Goal: Feedback & Contribution: Submit feedback/report problem

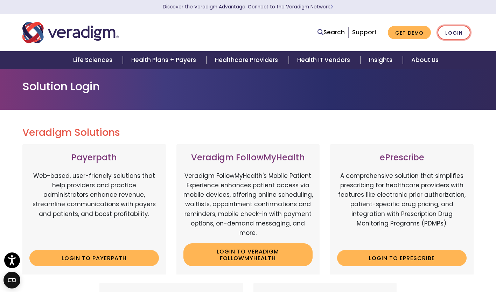
click at [462, 30] on link "Login" at bounding box center [454, 33] width 33 height 14
click at [452, 32] on link "Login" at bounding box center [454, 33] width 33 height 14
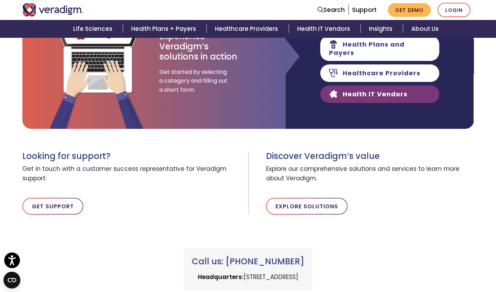
scroll to position [140, 0]
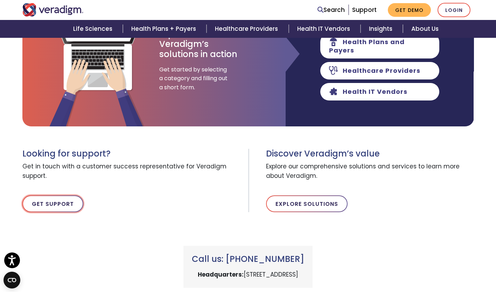
click at [51, 206] on link "Get Support" at bounding box center [52, 203] width 61 height 17
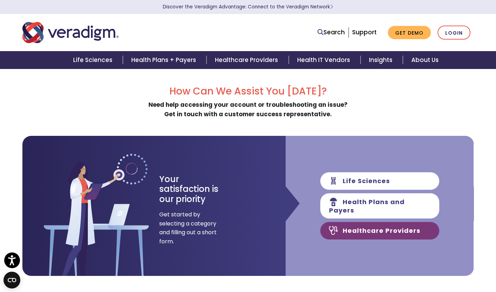
click at [384, 230] on link "Healthcare Providers" at bounding box center [379, 231] width 119 height 18
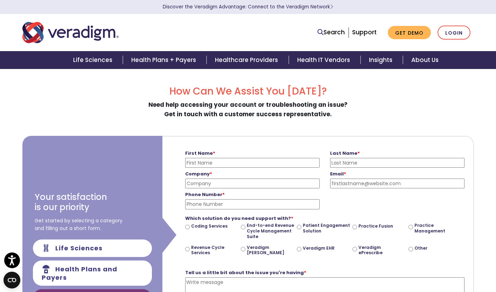
click at [209, 161] on input "First Name *" at bounding box center [252, 163] width 134 height 10
type input "[PERSON_NAME]"
click at [224, 182] on input "Company *" at bounding box center [252, 184] width 134 height 10
type input "[PERSON_NAME] MD Inc"
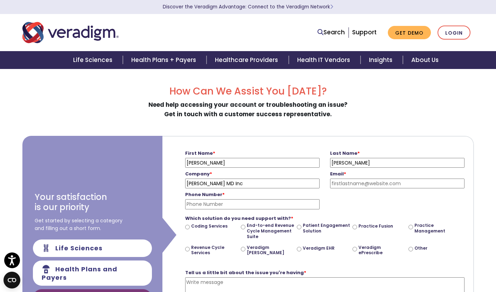
click at [346, 186] on input "Email *" at bounding box center [397, 184] width 134 height 10
click at [362, 181] on input "Email *" at bounding box center [397, 184] width 134 height 10
click at [371, 179] on input "[PERSON_NAME]" at bounding box center [397, 184] width 134 height 10
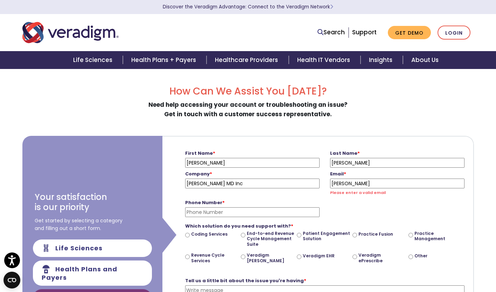
click at [407, 177] on label "Email *" at bounding box center [397, 174] width 134 height 7
click at [407, 179] on input "[PERSON_NAME]" at bounding box center [397, 184] width 134 height 10
type input "[PERSON_NAME][EMAIL_ADDRESS][DOMAIN_NAME]"
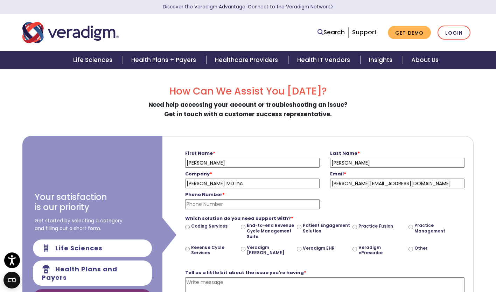
click at [233, 204] on input "Phone Number *" at bounding box center [252, 204] width 134 height 10
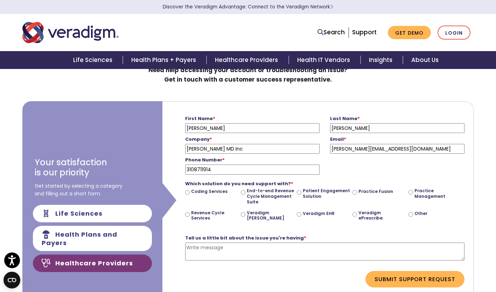
scroll to position [35, 0]
type input "3108711914"
click at [301, 213] on input "Veradigm EHR" at bounding box center [299, 214] width 5 height 5
radio input "true"
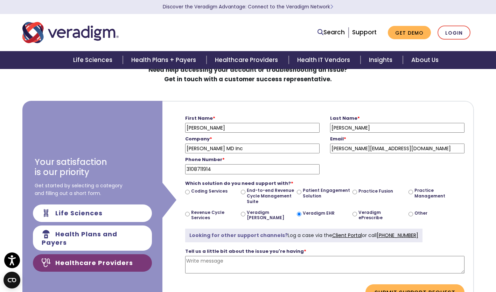
click at [213, 266] on textarea "Tell us a little bit about the issue you're having *" at bounding box center [324, 265] width 279 height 18
click at [391, 264] on textarea "I am in [GEOGRAPHIC_DATA] and my application won't open. can ou help me" at bounding box center [324, 265] width 279 height 18
click at [327, 260] on textarea "I am in [GEOGRAPHIC_DATA] and my application won't open. can ou help me" at bounding box center [324, 265] width 279 height 18
click at [375, 262] on textarea "I am in [GEOGRAPHIC_DATA], and my application won't open. can you help me" at bounding box center [324, 265] width 279 height 18
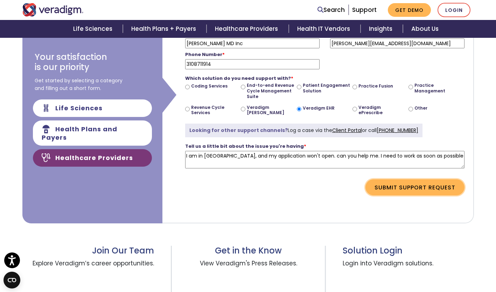
scroll to position [105, 0]
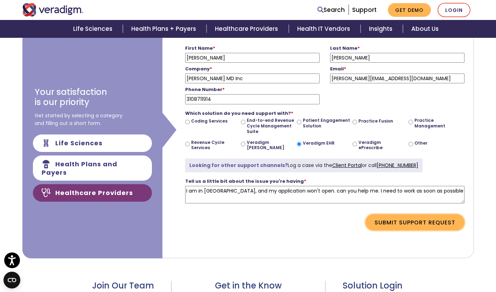
type textarea "I am in [GEOGRAPHIC_DATA], and my application won't open. can you help me. I ne…"
click at [422, 219] on button "Submit Support Request" at bounding box center [415, 222] width 99 height 16
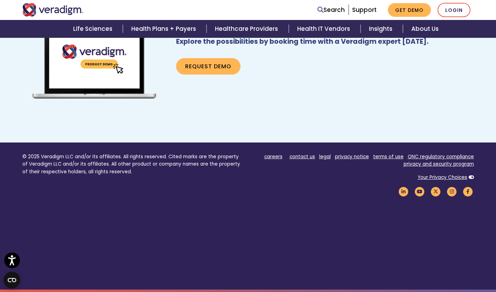
scroll to position [333, 0]
